Goal: Task Accomplishment & Management: Complete application form

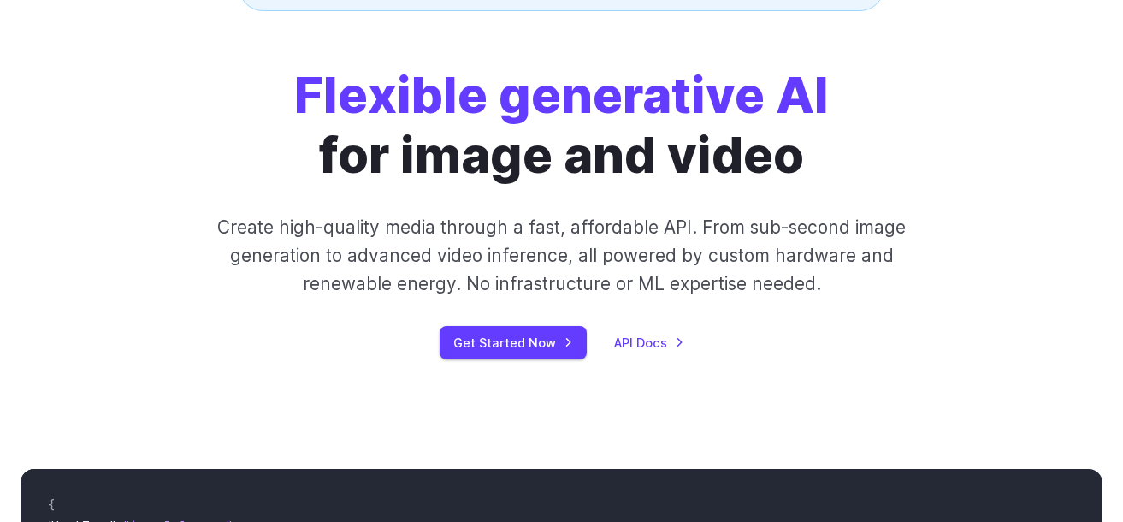
scroll to position [236, 0]
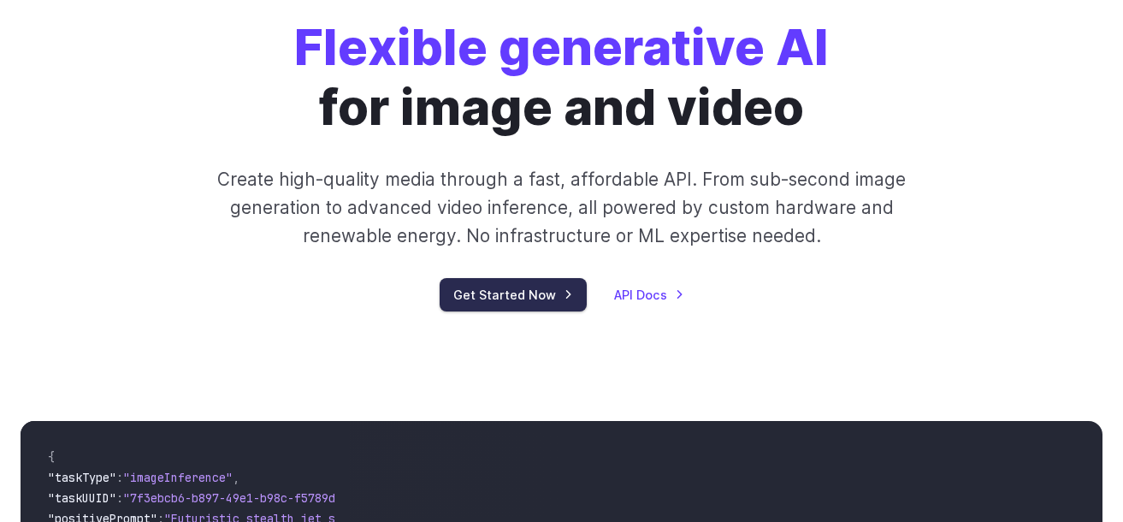
click at [557, 298] on link "Get Started Now" at bounding box center [513, 294] width 147 height 33
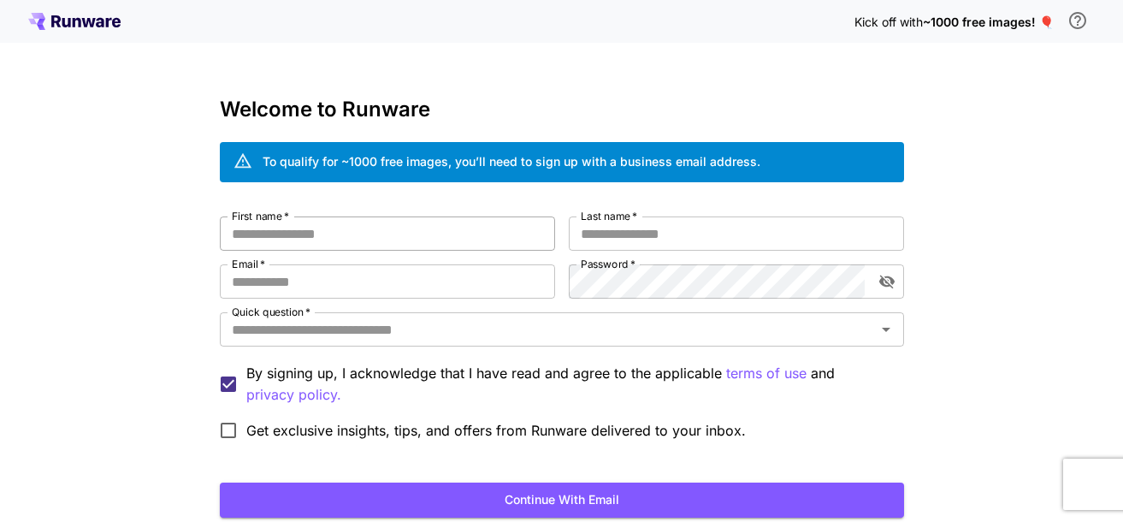
click at [391, 218] on input "First name   *" at bounding box center [387, 233] width 335 height 34
click at [399, 225] on input "First name   *" at bounding box center [387, 233] width 335 height 34
type input "*******"
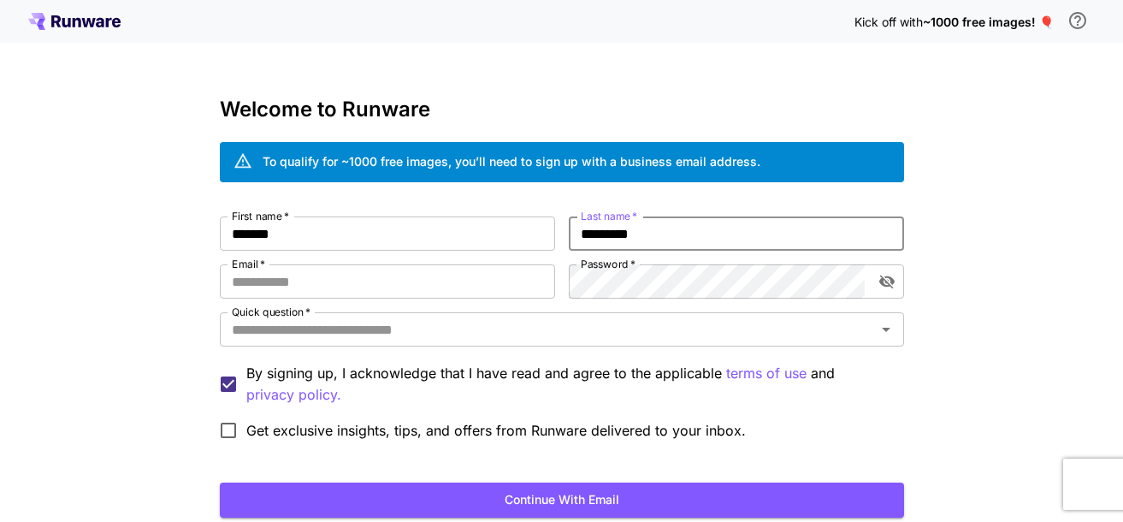
type input "*********"
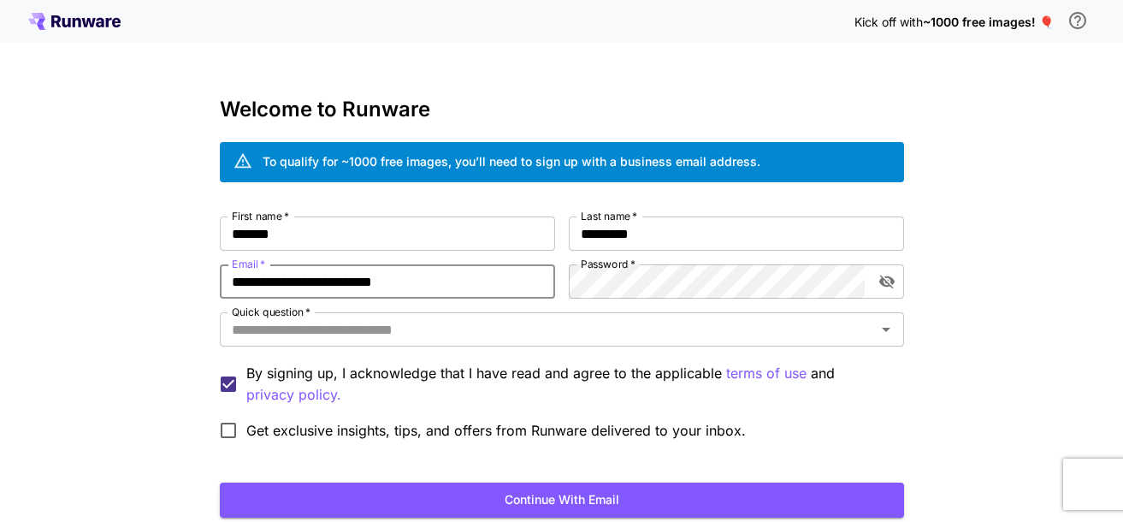
type input "**********"
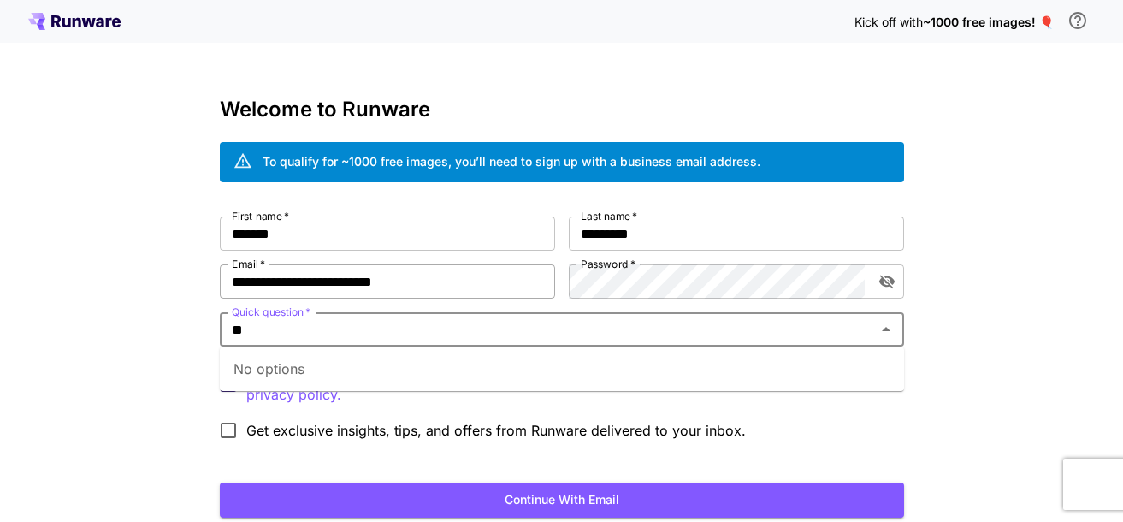
type input "*"
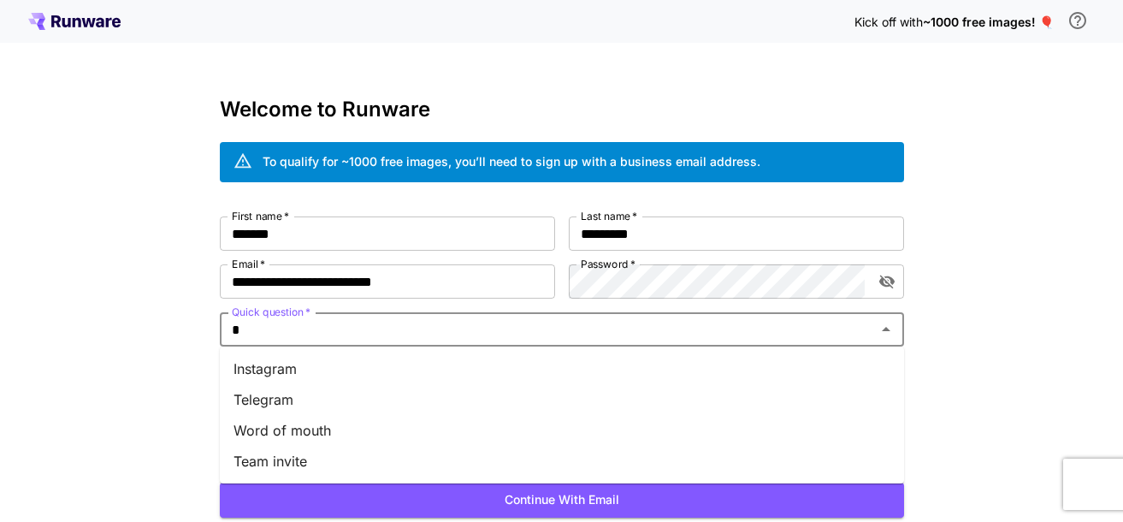
click at [435, 379] on li "Instagram" at bounding box center [562, 368] width 684 height 31
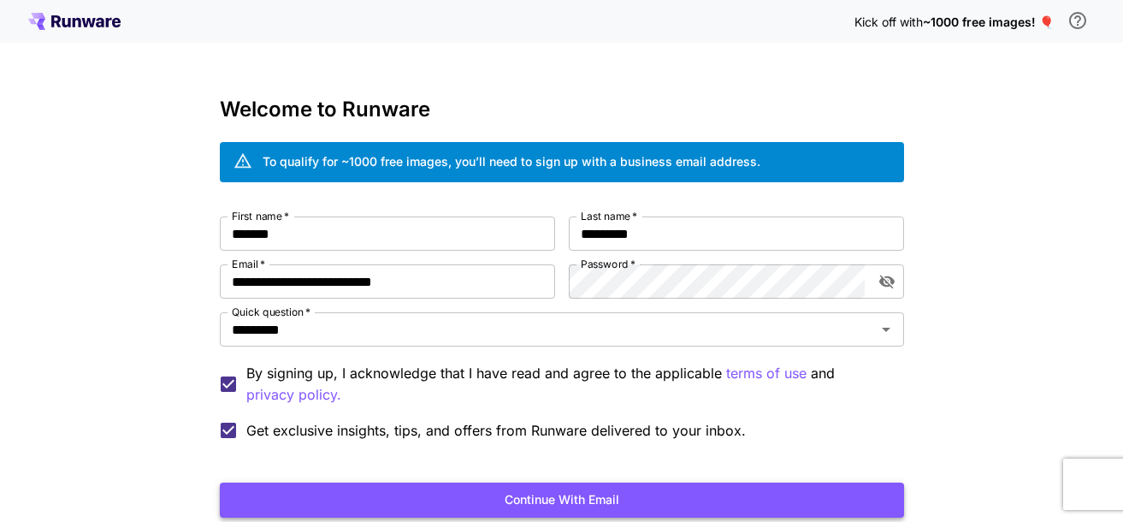
click at [360, 514] on button "Continue with email" at bounding box center [562, 499] width 684 height 35
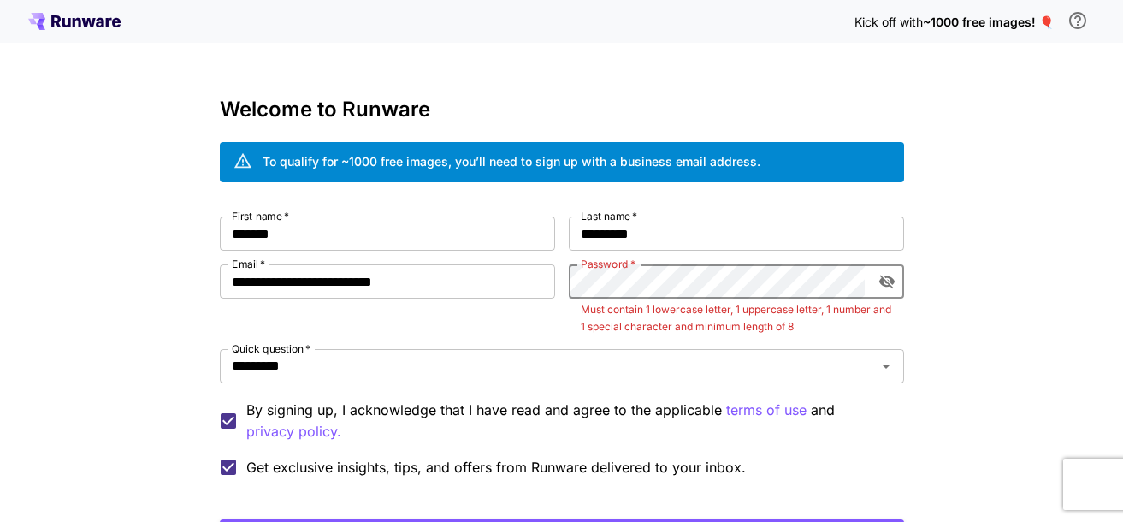
click at [885, 275] on icon "toggle password visibility" at bounding box center [886, 281] width 17 height 17
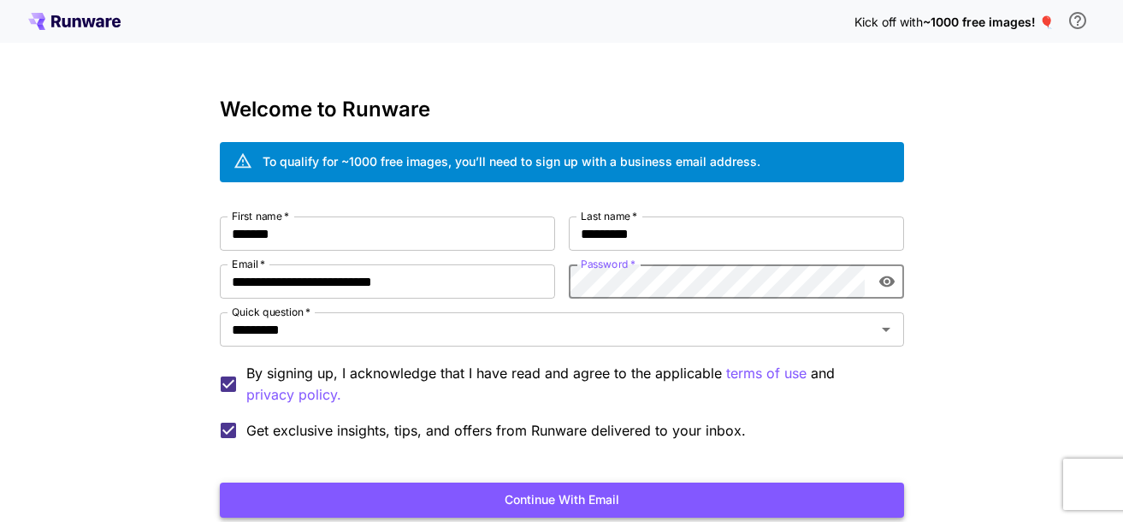
click at [715, 493] on button "Continue with email" at bounding box center [562, 499] width 684 height 35
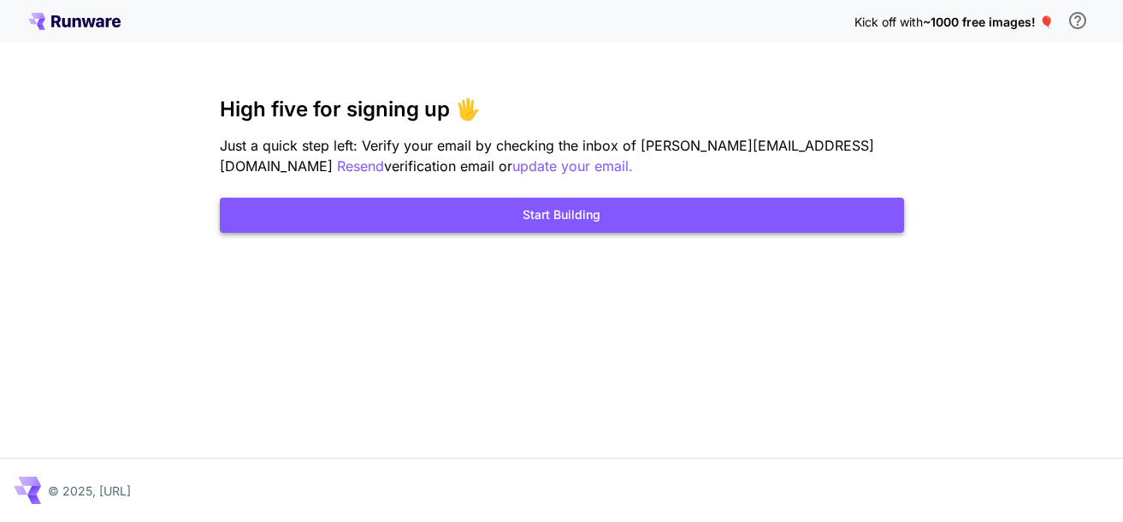
click at [764, 225] on button "Start Building" at bounding box center [562, 215] width 684 height 35
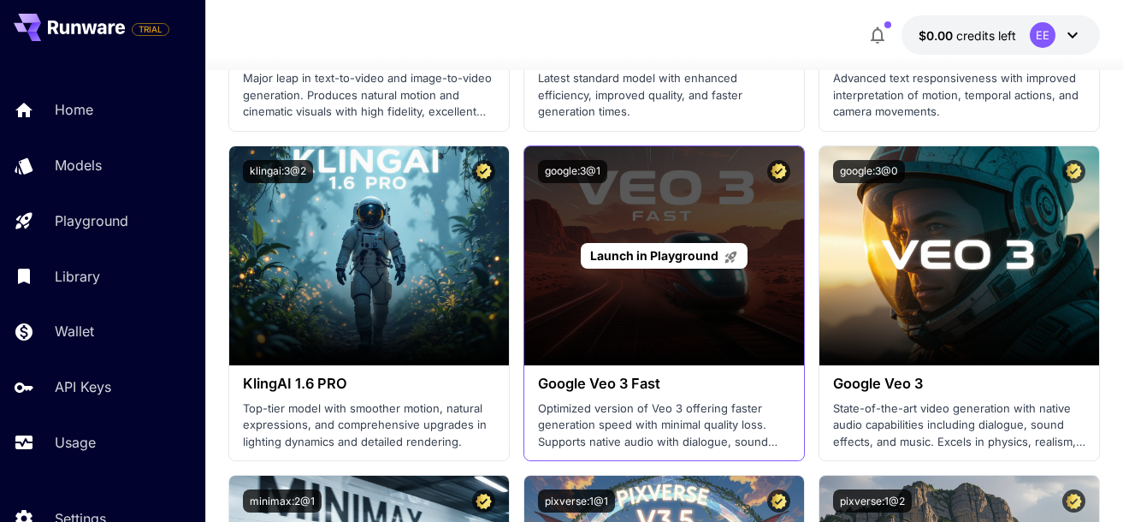
scroll to position [2007, 0]
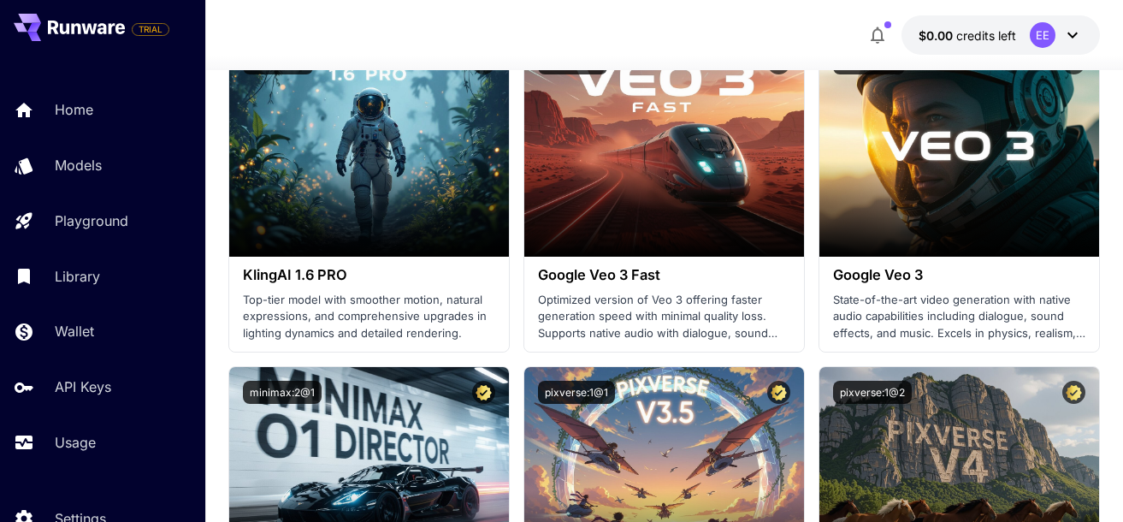
click at [109, 115] on div "Home" at bounding box center [123, 109] width 137 height 21
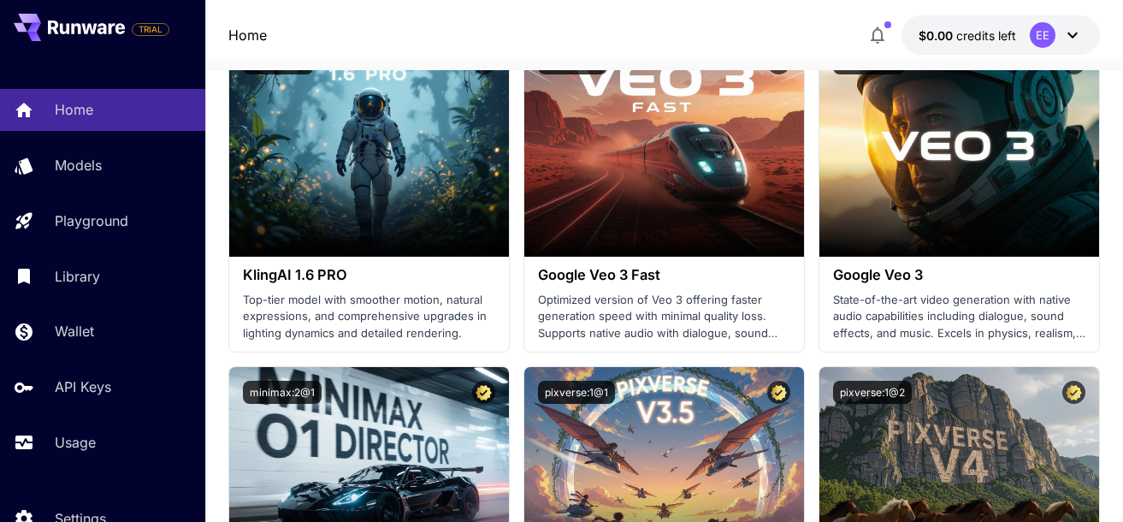
click at [1067, 26] on icon at bounding box center [1072, 35] width 21 height 21
